Goal: Task Accomplishment & Management: Use online tool/utility

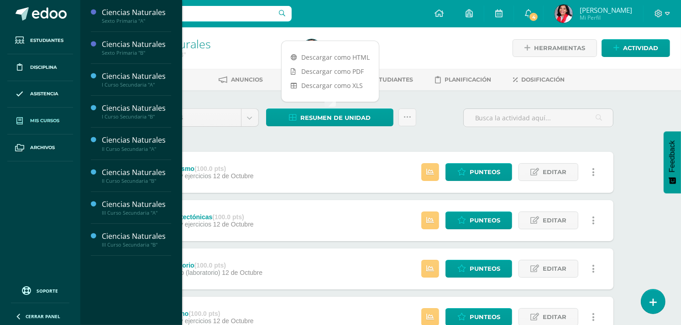
click at [38, 120] on span "Mis cursos" at bounding box center [44, 120] width 29 height 7
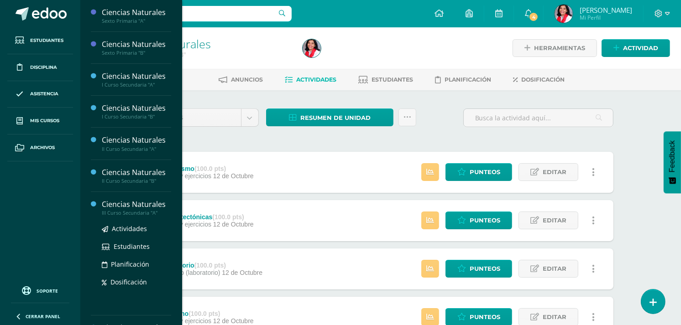
click at [116, 214] on div "III Curso Secundaria "A"" at bounding box center [136, 213] width 69 height 6
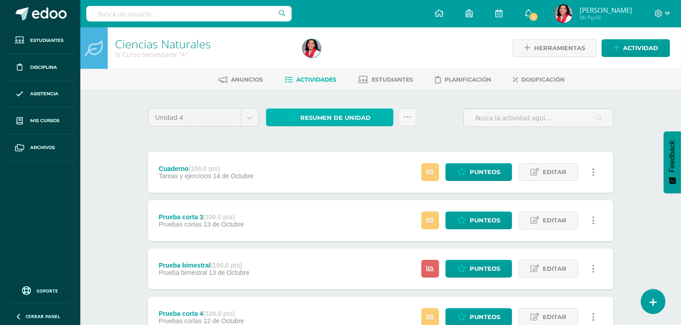
click at [332, 116] on span "Resumen de unidad" at bounding box center [335, 118] width 70 height 17
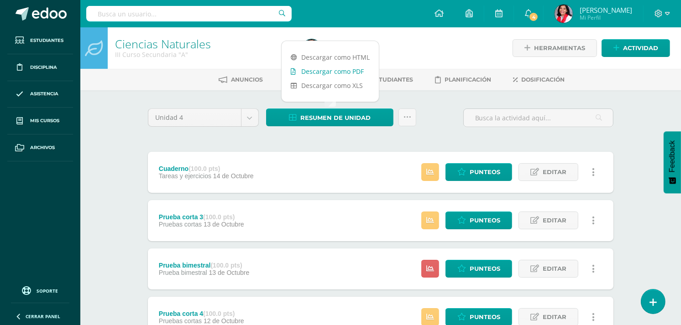
click at [344, 74] on link "Descargar como PDF" at bounding box center [330, 71] width 97 height 14
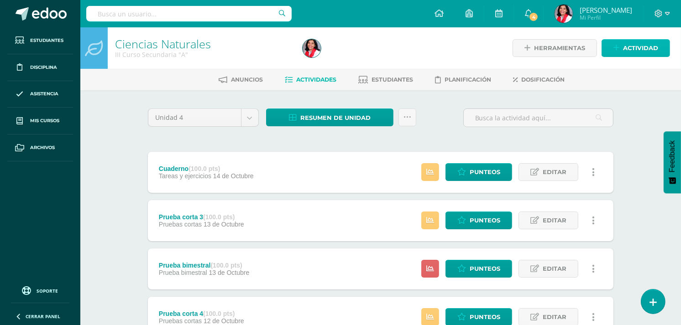
click at [622, 47] on link "Actividad" at bounding box center [635, 48] width 68 height 18
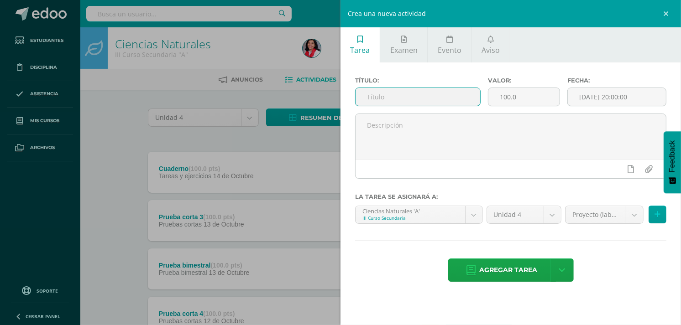
click at [407, 91] on input "text" at bounding box center [417, 97] width 125 height 18
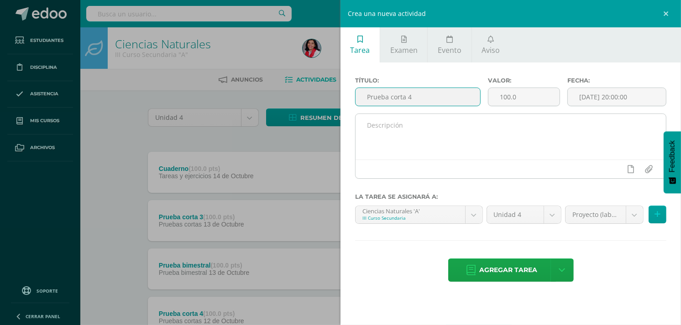
type input "Prueba corta 4"
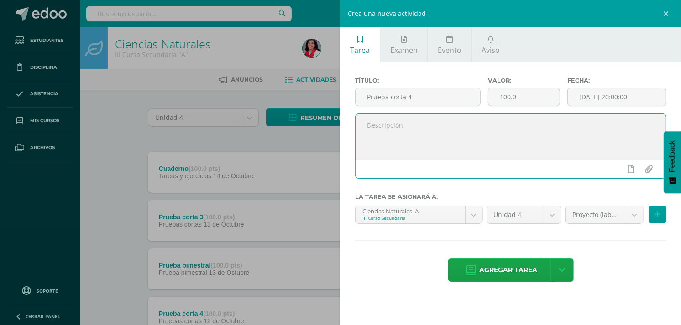
click at [480, 124] on textarea at bounding box center [510, 137] width 310 height 46
type textarea "proyecto"
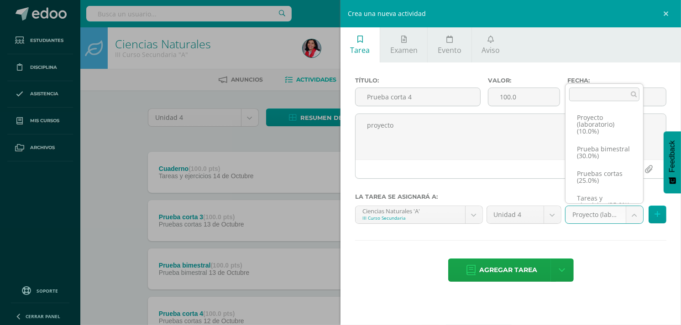
drag, startPoint x: 634, startPoint y: 167, endPoint x: 636, endPoint y: 183, distance: 16.1
click at [636, 183] on ul "Proyecto (laboratorio) (10.0%) Prueba bimestral (30.0%) Pruebas cortas (25.0%) …" at bounding box center [604, 154] width 78 height 99
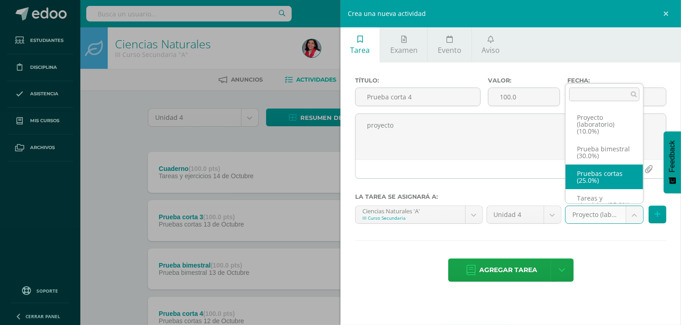
select select "236110"
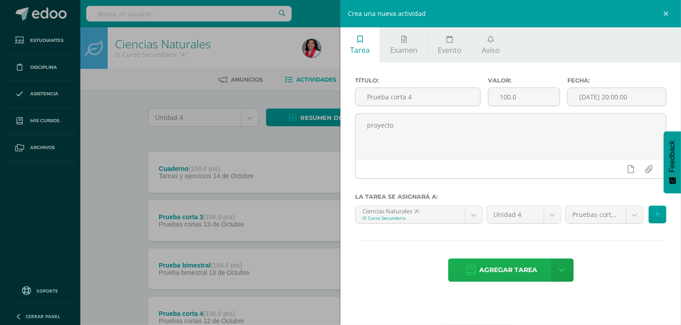
click at [520, 263] on span "Agregar tarea" at bounding box center [509, 270] width 58 height 22
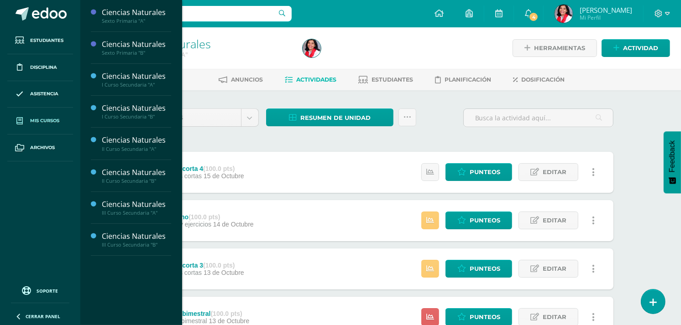
click at [38, 122] on span "Mis cursos" at bounding box center [44, 120] width 29 height 7
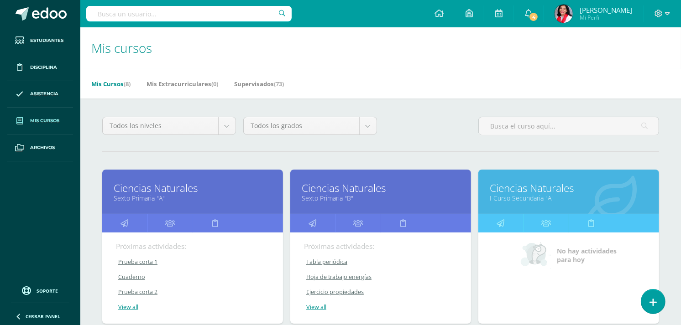
click at [152, 226] on link at bounding box center [169, 223] width 45 height 18
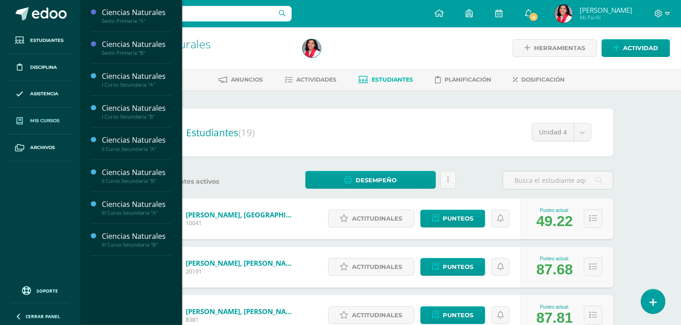
click at [34, 118] on span "Mis cursos" at bounding box center [44, 120] width 29 height 7
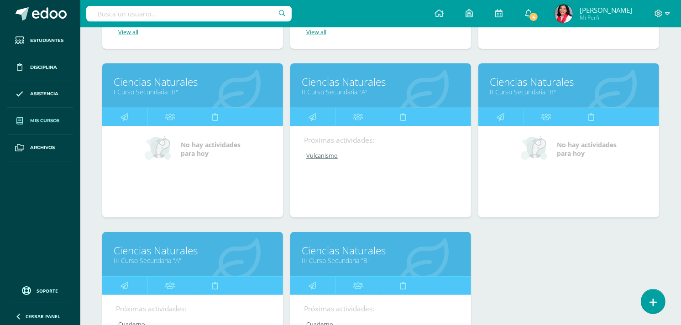
scroll to position [276, 0]
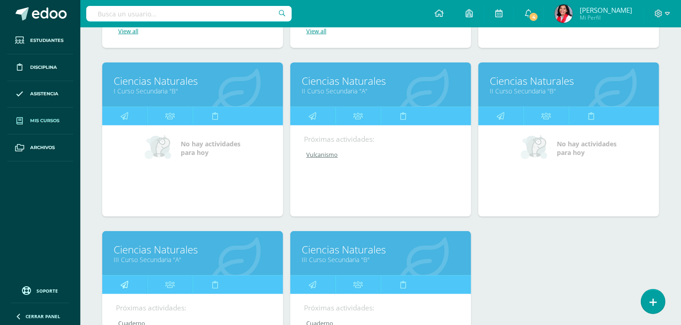
click at [121, 284] on icon at bounding box center [125, 285] width 8 height 18
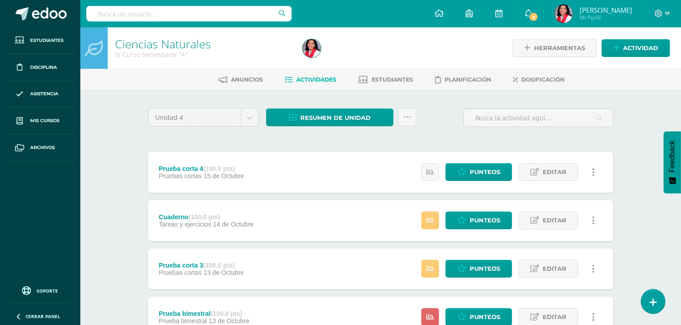
click at [345, 112] on span "Resumen de unidad" at bounding box center [335, 118] width 70 height 17
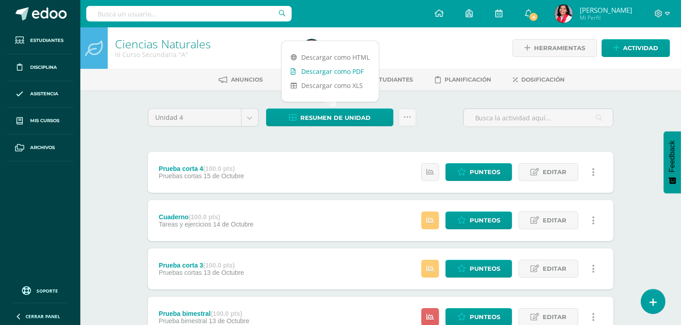
click at [343, 71] on link "Descargar como PDF" at bounding box center [330, 71] width 97 height 14
click at [459, 170] on icon at bounding box center [461, 172] width 9 height 8
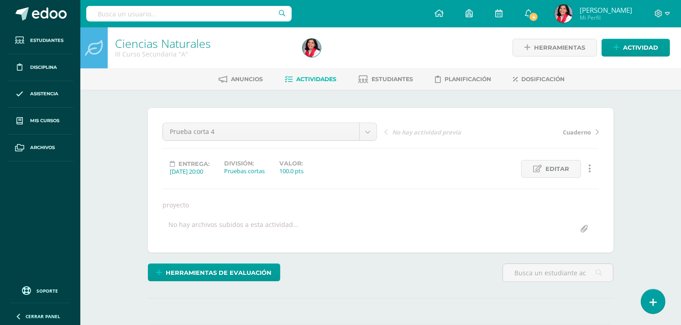
scroll to position [1, 0]
drag, startPoint x: 0, startPoint y: 0, endPoint x: 459, endPoint y: 170, distance: 489.0
click at [459, 170] on div "Entrega: [DATE] 20:00 División: Pruebas cortas Valor: 100.0 pts Editar Ocultar …" at bounding box center [381, 169] width 444 height 18
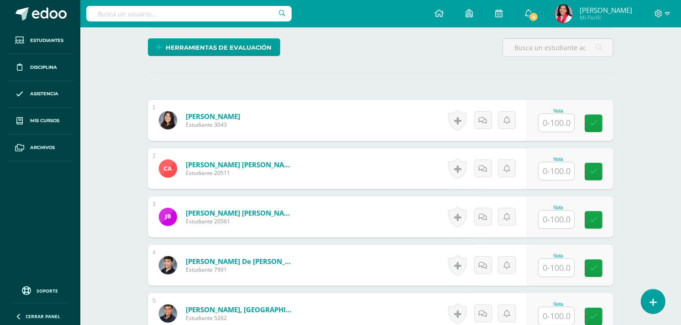
scroll to position [225, 0]
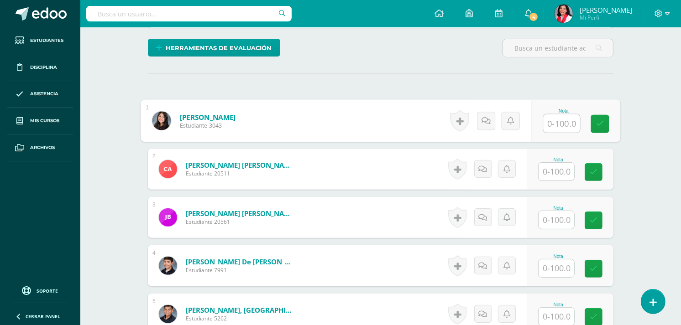
click at [562, 127] on input "text" at bounding box center [561, 124] width 37 height 18
type input "60"
click at [561, 167] on input "text" at bounding box center [556, 172] width 36 height 18
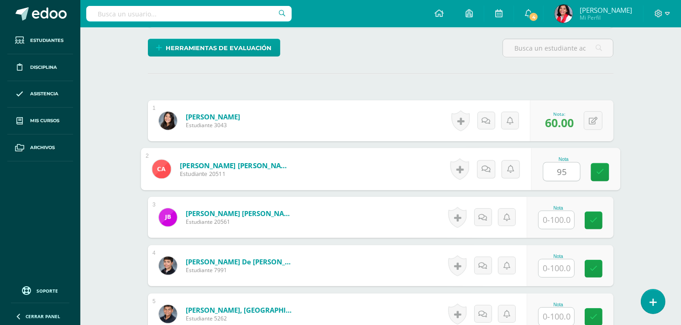
type input "95"
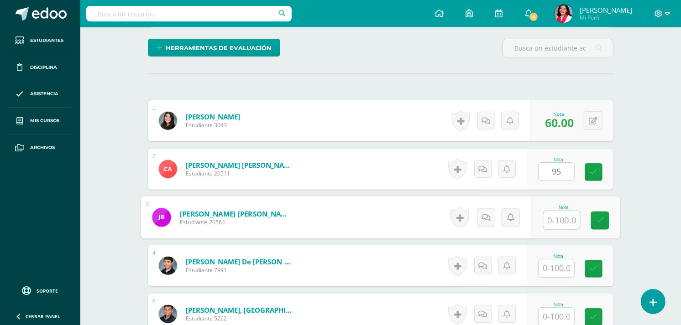
click at [559, 220] on input "text" at bounding box center [561, 220] width 37 height 18
type input "60"
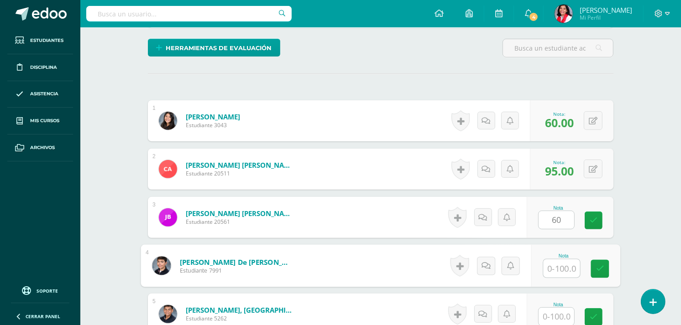
click at [555, 260] on input "text" at bounding box center [561, 269] width 37 height 18
type input "65"
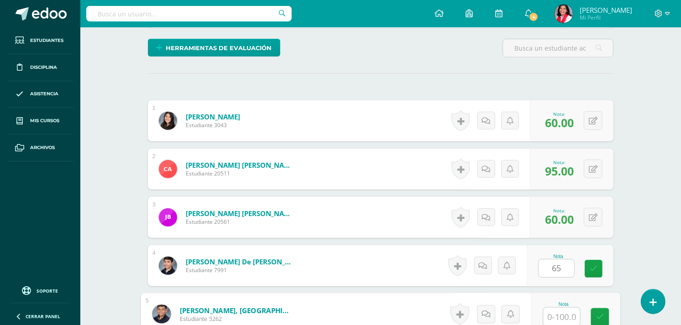
click at [554, 315] on input "text" at bounding box center [561, 317] width 37 height 18
type input "70"
click at [601, 312] on link at bounding box center [600, 317] width 18 height 18
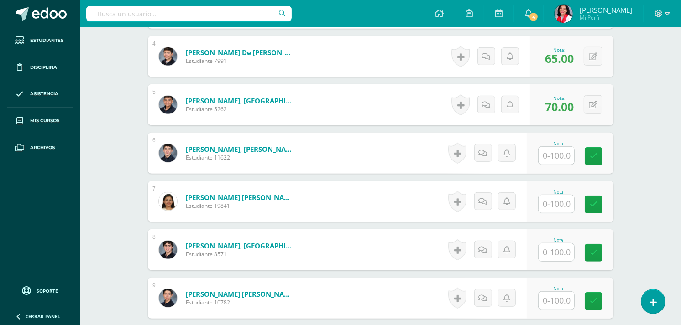
scroll to position [437, 0]
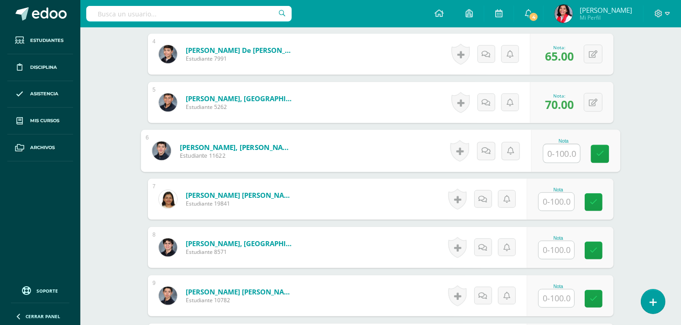
click at [561, 151] on input "text" at bounding box center [561, 154] width 37 height 18
type input "40"
click at [560, 199] on input "text" at bounding box center [556, 202] width 36 height 18
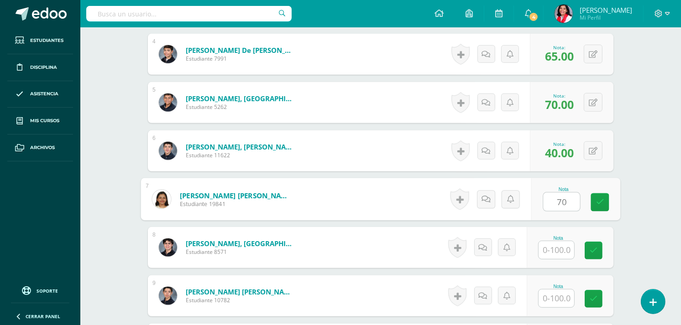
type input "70"
click at [564, 253] on input "text" at bounding box center [556, 250] width 36 height 18
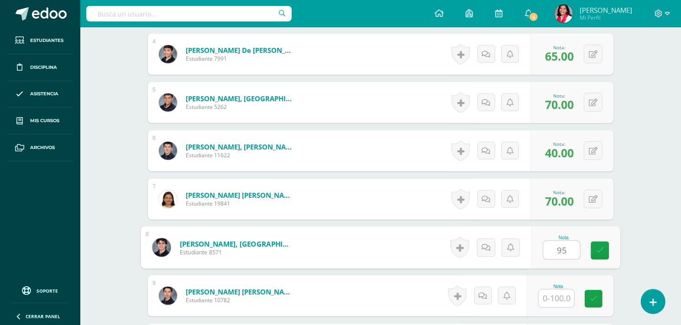
type input "95"
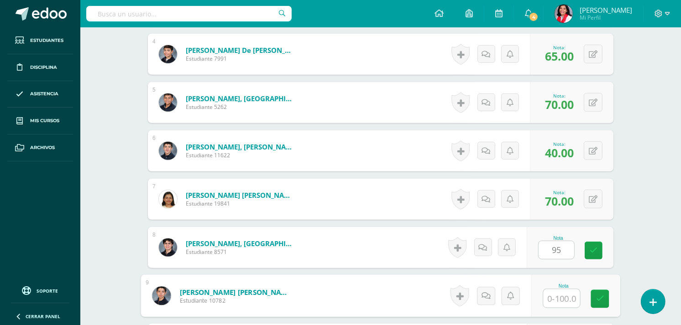
click at [562, 299] on input "text" at bounding box center [561, 299] width 37 height 18
type input "90"
click at [599, 304] on link at bounding box center [600, 299] width 18 height 18
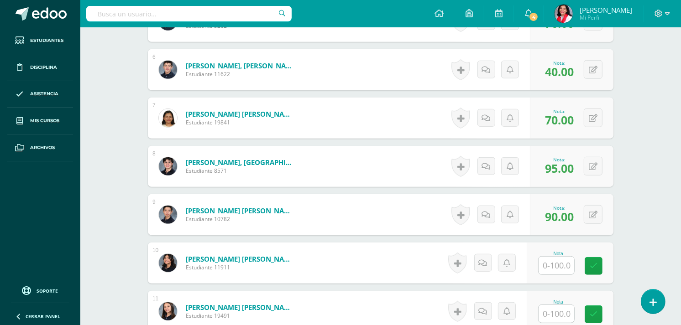
scroll to position [528, 0]
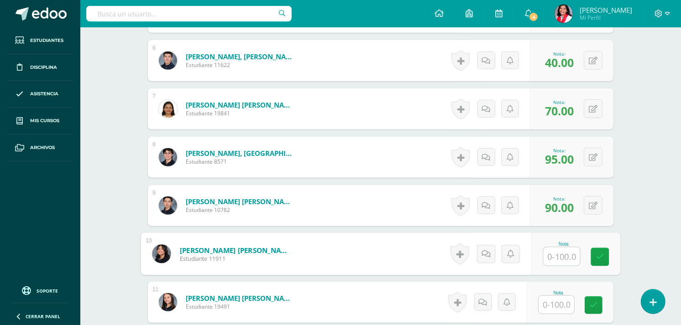
click at [556, 252] on input "text" at bounding box center [561, 257] width 37 height 18
type input "95"
drag, startPoint x: 560, startPoint y: 305, endPoint x: 404, endPoint y: 244, distance: 167.2
click at [404, 244] on form "[PERSON_NAME] [PERSON_NAME] Estudiante 11911 Nota 95.00 0 [GEOGRAPHIC_DATA]" at bounding box center [380, 254] width 465 height 41
click at [550, 308] on input "text" at bounding box center [556, 305] width 36 height 18
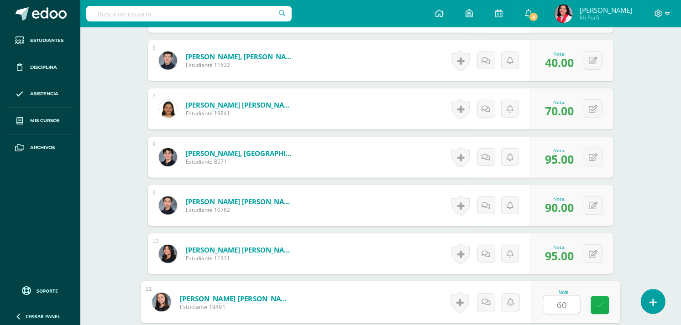
type input "60"
drag, startPoint x: 603, startPoint y: 298, endPoint x: 659, endPoint y: 70, distance: 234.5
click at [659, 70] on div "Ciencias Naturales III Curso Secundaria "A" Herramientas Detalle de asistencias…" at bounding box center [380, 157] width 601 height 1315
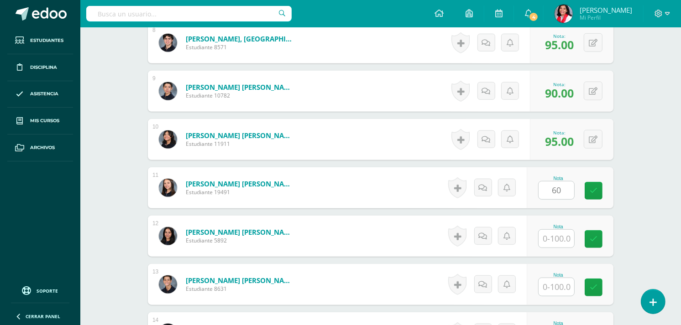
scroll to position [663, 0]
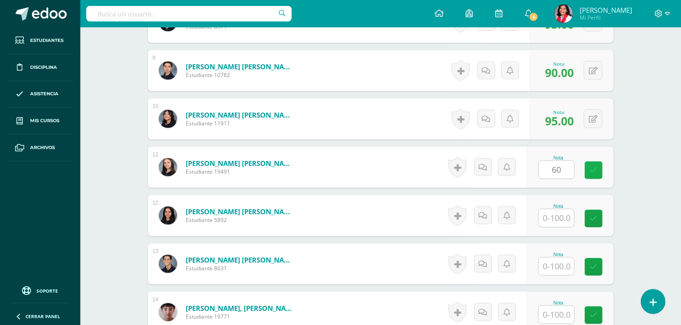
click at [594, 167] on icon at bounding box center [594, 171] width 8 height 8
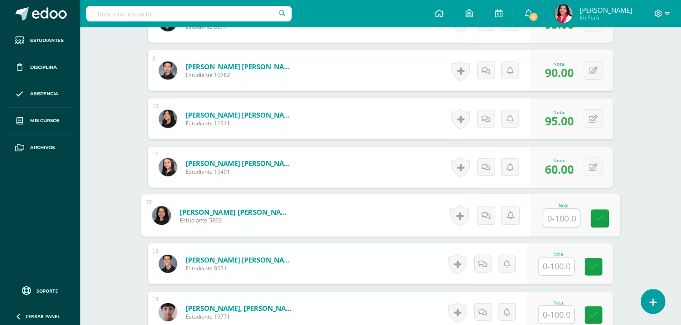
click at [558, 218] on input "text" at bounding box center [561, 218] width 37 height 18
type input "95"
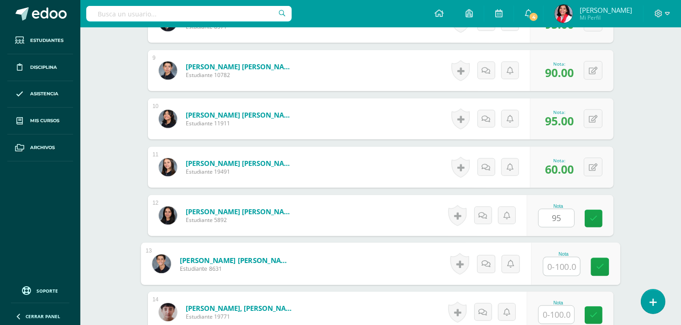
click at [560, 267] on input "text" at bounding box center [561, 267] width 37 height 18
type input "90"
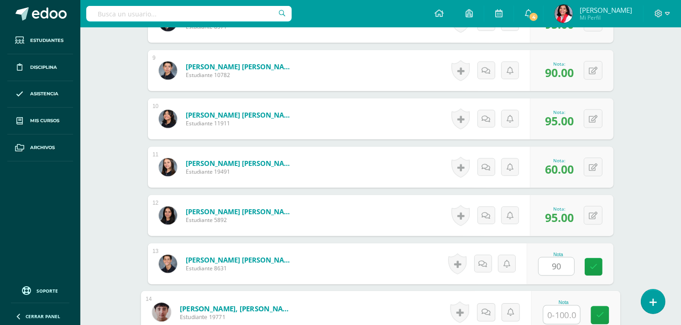
click at [557, 315] on input "text" at bounding box center [561, 315] width 37 height 18
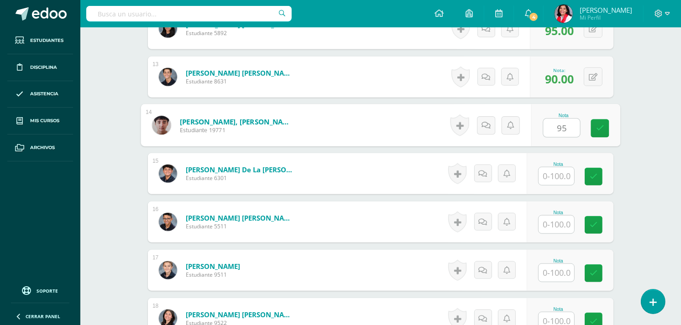
scroll to position [870, 0]
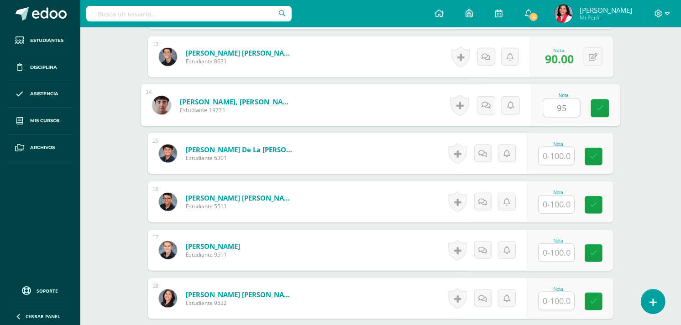
type input "95"
click at [557, 151] on input "text" at bounding box center [556, 156] width 36 height 18
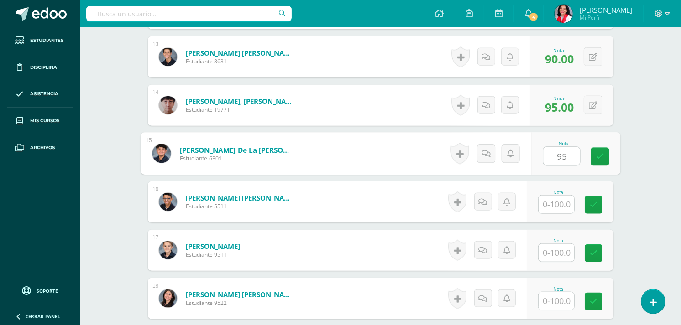
type input "95"
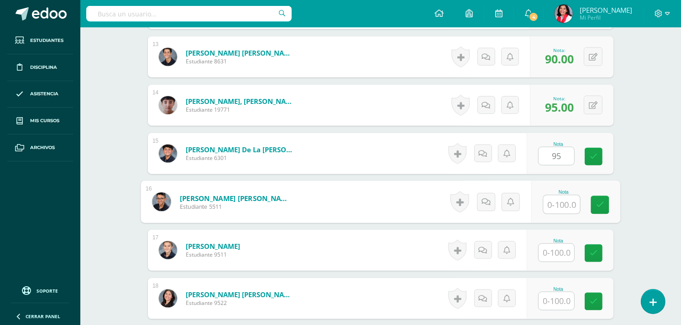
click at [549, 204] on input "text" at bounding box center [561, 205] width 37 height 18
type input "70"
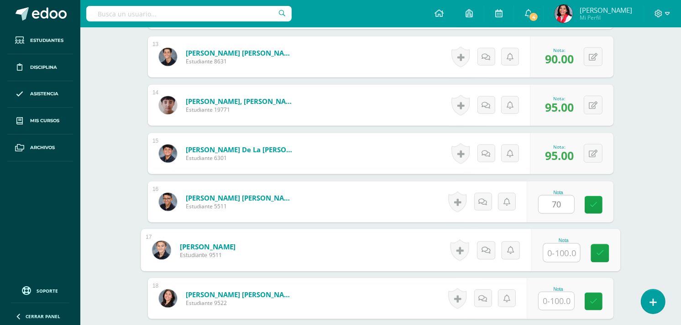
click at [563, 249] on input "text" at bounding box center [561, 253] width 37 height 18
type input "95"
click at [565, 303] on input "text" at bounding box center [556, 302] width 36 height 18
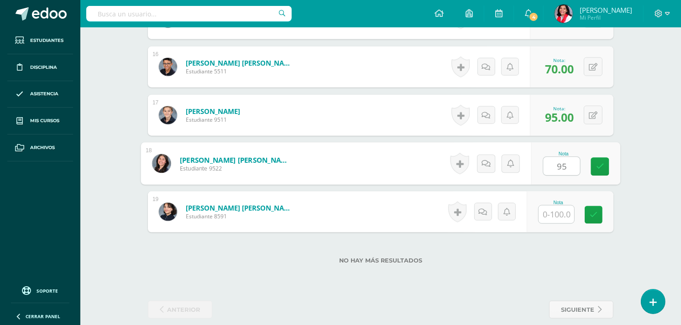
scroll to position [1016, 0]
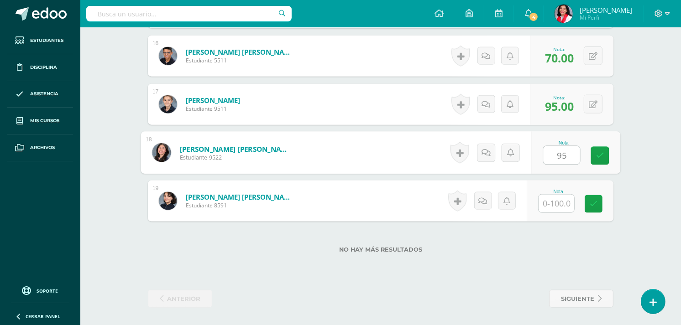
type input "95"
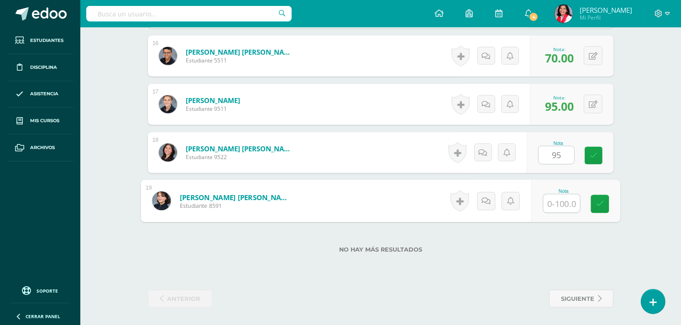
click at [555, 205] on input "text" at bounding box center [561, 204] width 37 height 18
type input "70"
click at [605, 204] on link at bounding box center [600, 204] width 18 height 18
